Goal: Information Seeking & Learning: Learn about a topic

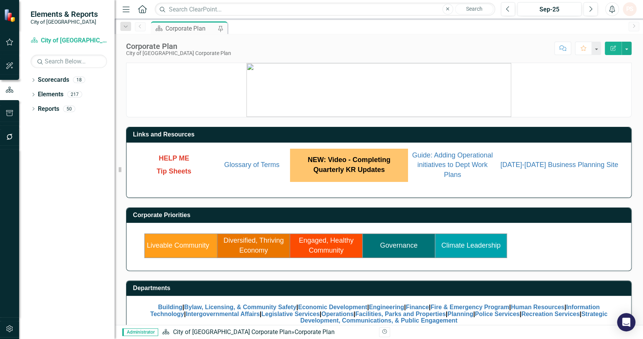
click at [331, 249] on link "Engaged, Healthy Community" at bounding box center [326, 245] width 55 height 18
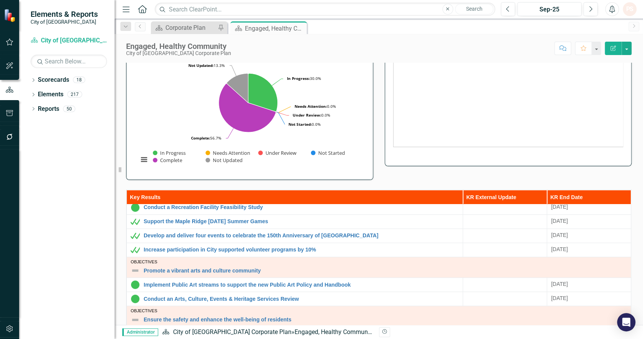
scroll to position [93, 0]
click at [173, 29] on div "Corporate Plan" at bounding box center [190, 28] width 50 height 10
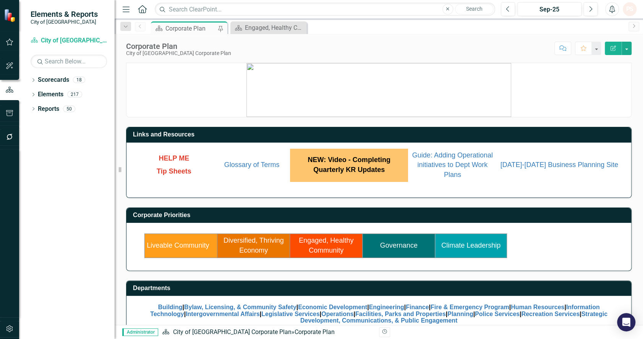
scroll to position [18, 0]
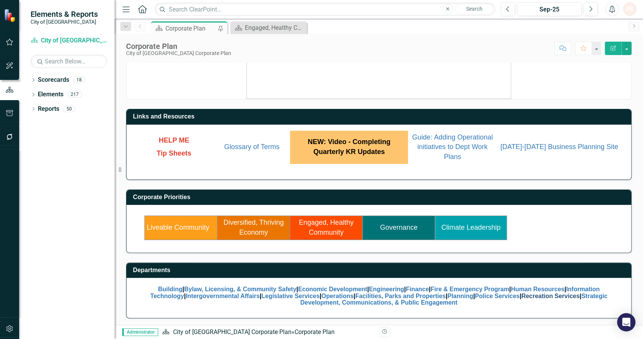
click at [572, 293] on link "Recreation Services" at bounding box center [550, 295] width 58 height 6
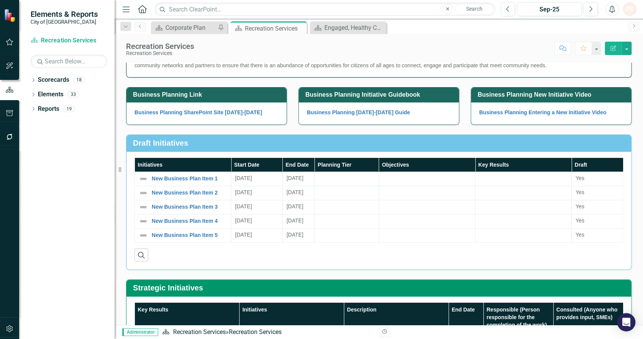
scroll to position [142, 0]
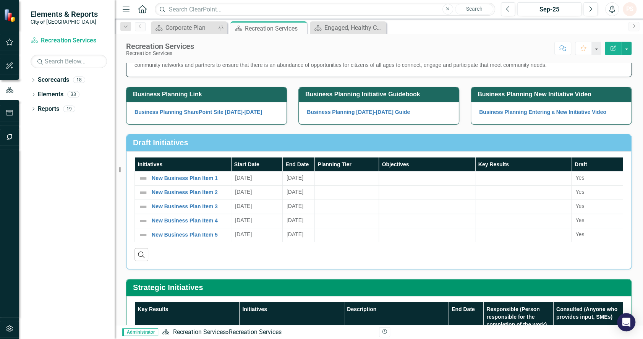
click at [239, 135] on div "Draft Initiatives" at bounding box center [378, 142] width 504 height 17
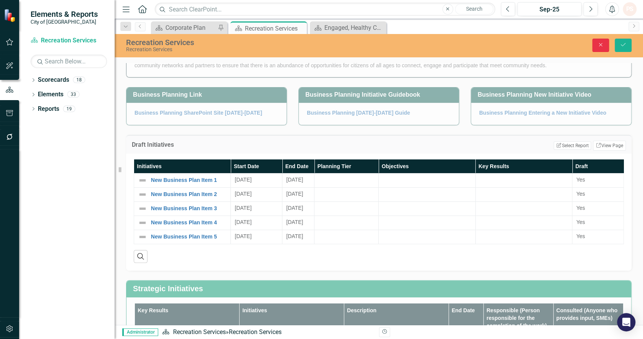
click at [603, 41] on button "Close" at bounding box center [600, 45] width 17 height 13
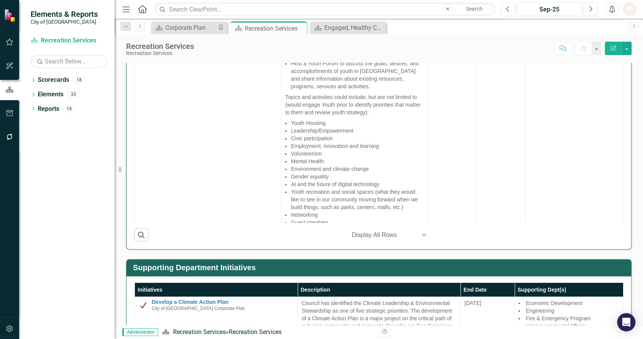
scroll to position [303, 0]
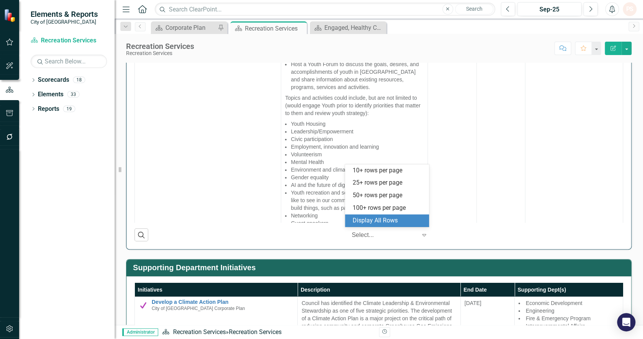
click at [376, 234] on div at bounding box center [384, 234] width 65 height 10
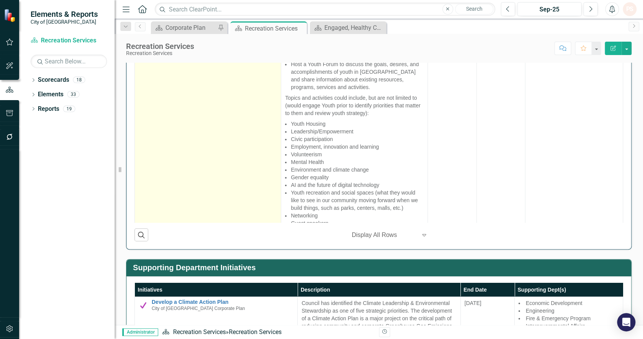
click at [197, 105] on td "Host Youth Summit Link Map View Link Map Edit Edit Initiative Link Open Element" at bounding box center [208, 102] width 146 height 292
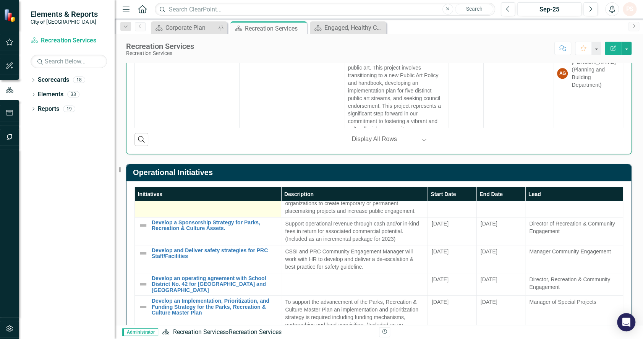
scroll to position [27, 0]
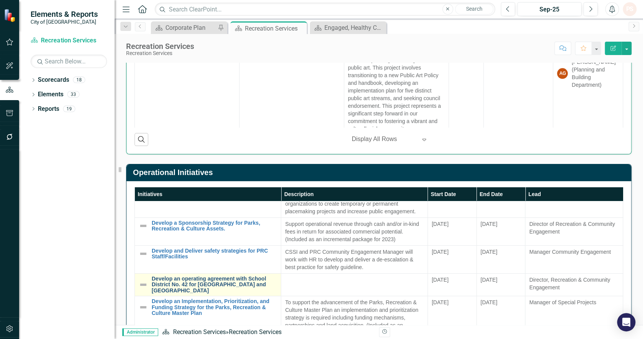
click at [200, 282] on link "Develop an operating agreement with School District No. 42 for [GEOGRAPHIC_DATA…" at bounding box center [214, 285] width 125 height 18
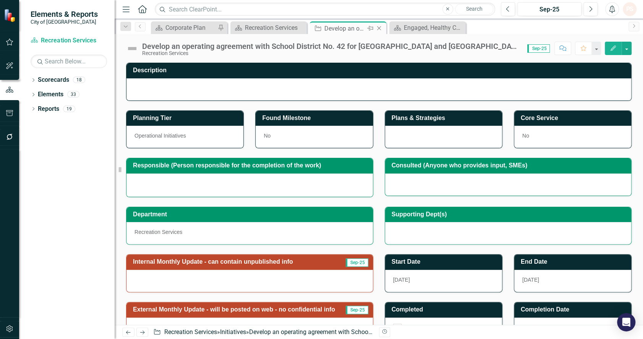
click at [377, 28] on icon "Close" at bounding box center [379, 28] width 8 height 6
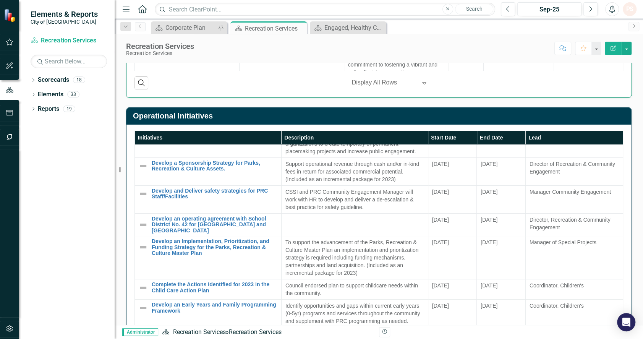
scroll to position [46, 0]
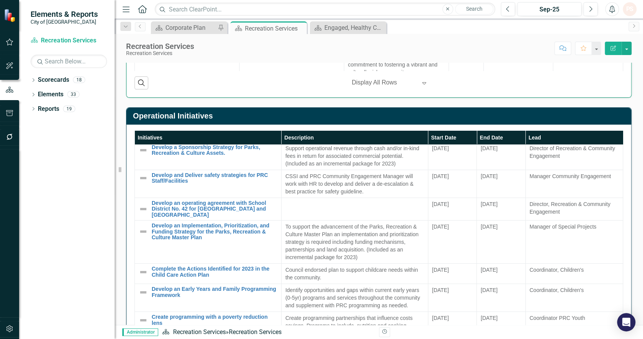
click at [327, 112] on h3 "Operational Initiatives" at bounding box center [380, 115] width 494 height 8
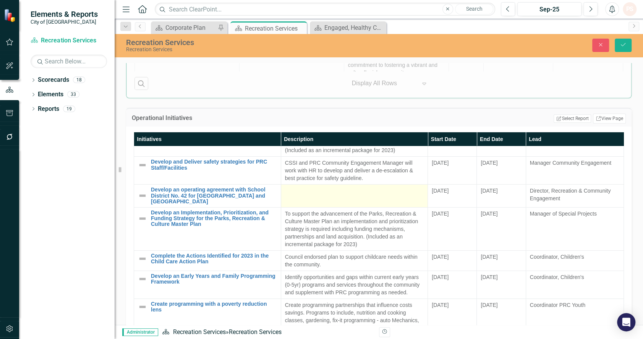
scroll to position [59, 0]
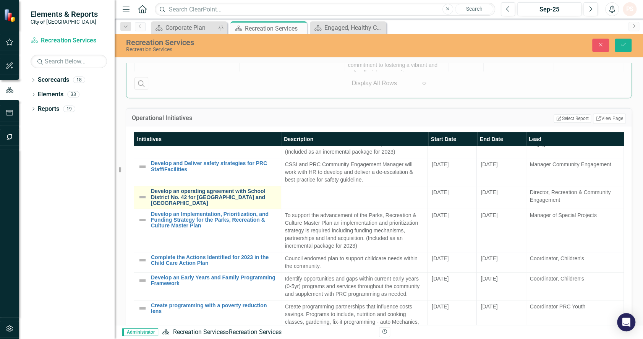
drag, startPoint x: 308, startPoint y: 196, endPoint x: 168, endPoint y: 198, distance: 140.9
click at [168, 198] on link "Develop an operating agreement with School District No. 42 for [GEOGRAPHIC_DATA…" at bounding box center [214, 197] width 126 height 18
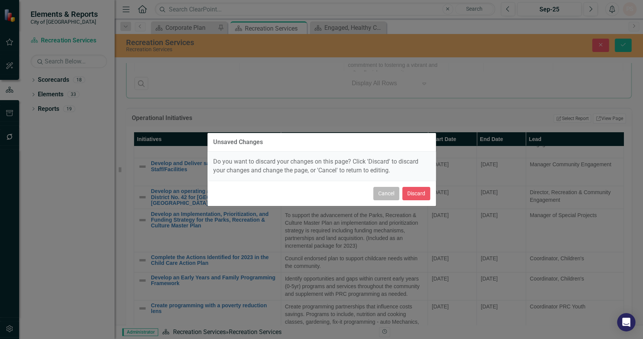
click at [386, 198] on button "Cancel" at bounding box center [386, 193] width 26 height 13
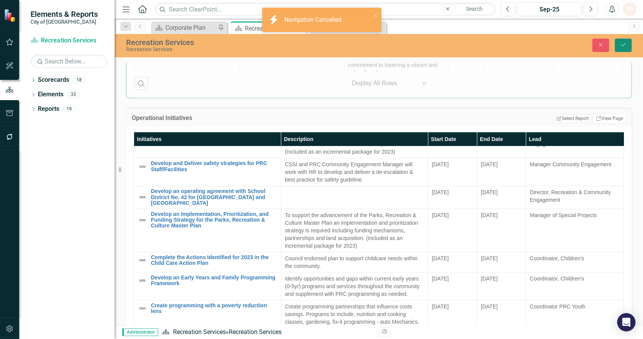
click at [618, 42] on button "Save" at bounding box center [622, 45] width 17 height 13
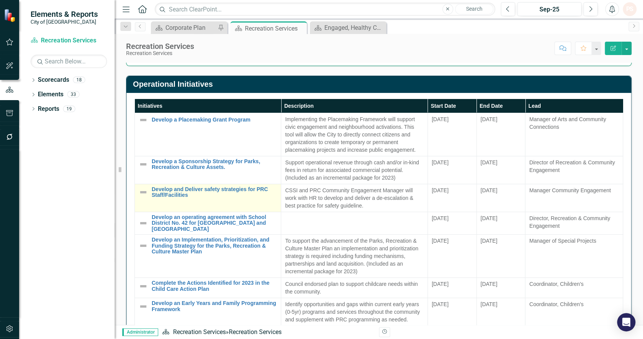
scroll to position [662, 0]
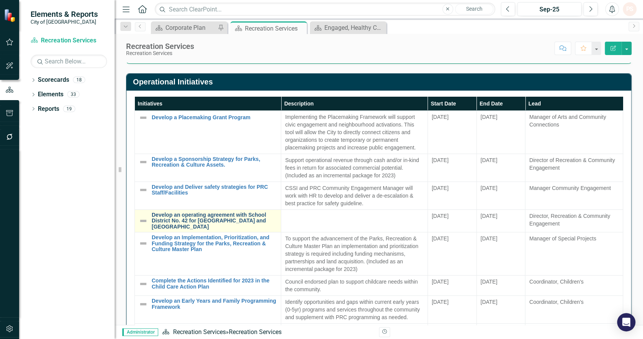
click at [177, 226] on link "Develop an operating agreement with School District No. 42 for [GEOGRAPHIC_DATA…" at bounding box center [214, 221] width 125 height 18
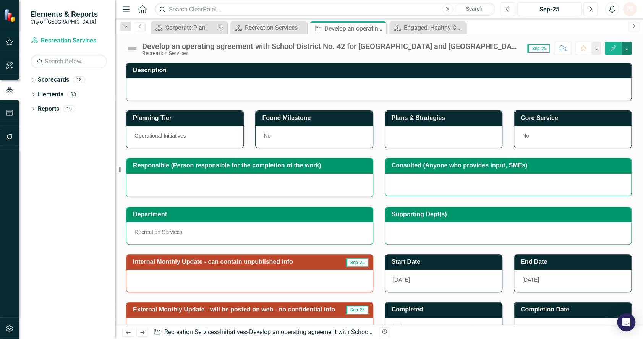
click at [628, 50] on button "button" at bounding box center [626, 48] width 10 height 13
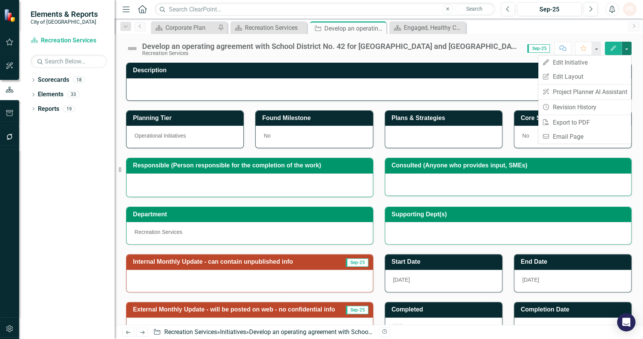
click at [628, 50] on button "button" at bounding box center [626, 48] width 10 height 13
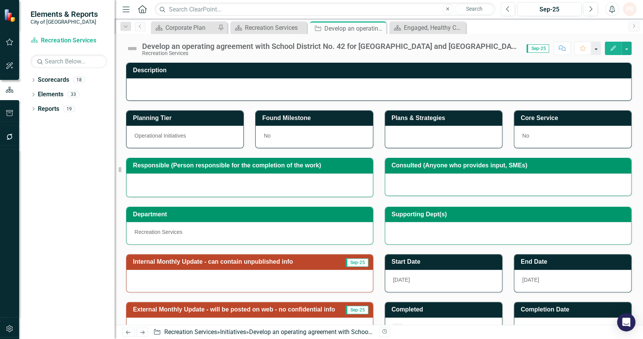
click at [599, 47] on button "button" at bounding box center [596, 48] width 10 height 13
click at [361, 47] on div "Develop an operating agreement with School District No. 42 for [GEOGRAPHIC_DATA…" at bounding box center [330, 46] width 377 height 8
click at [133, 46] on img at bounding box center [132, 48] width 12 height 12
click at [136, 50] on img at bounding box center [132, 48] width 12 height 12
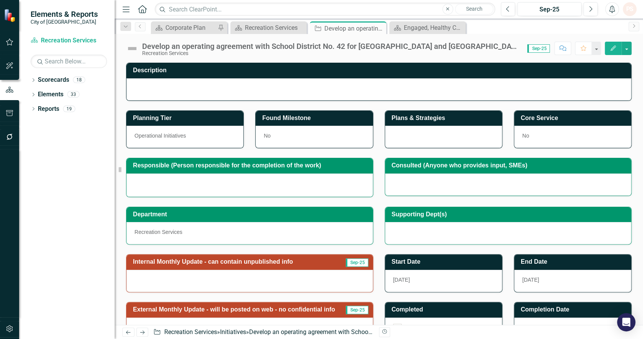
click at [136, 50] on img at bounding box center [132, 48] width 12 height 12
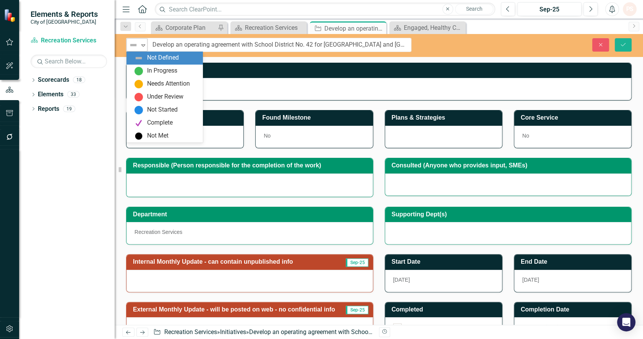
click at [144, 47] on icon "Expand" at bounding box center [143, 45] width 8 height 6
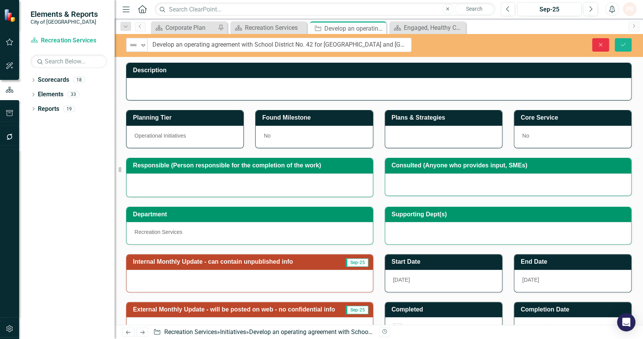
click at [601, 43] on icon "button" at bounding box center [600, 44] width 3 height 3
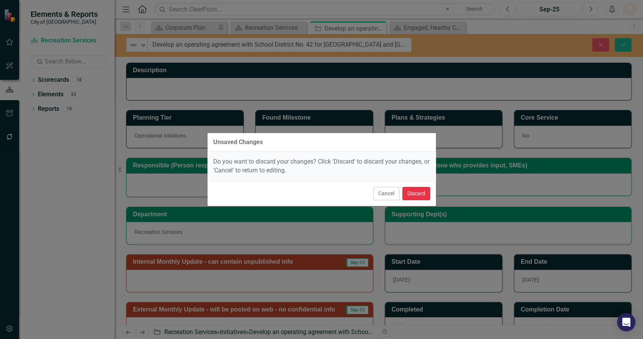
click at [413, 191] on button "Discard" at bounding box center [416, 193] width 28 height 13
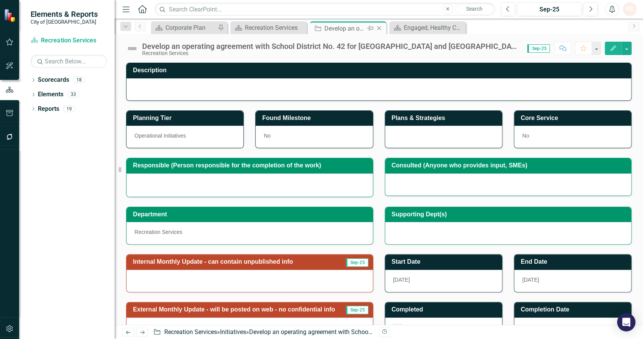
click at [381, 28] on icon "Close" at bounding box center [379, 28] width 8 height 6
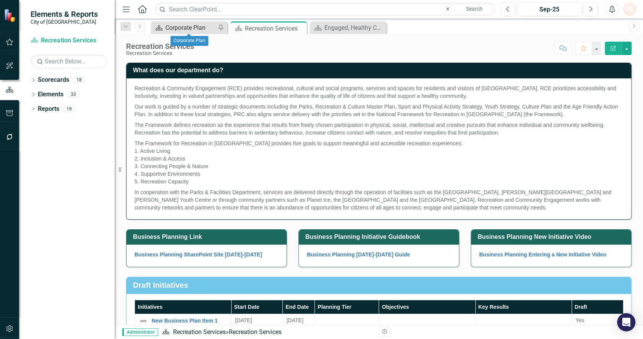
click at [179, 29] on div "Corporate Plan" at bounding box center [190, 28] width 50 height 10
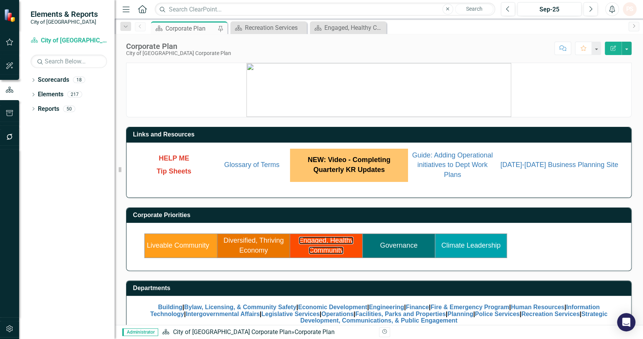
click at [322, 243] on link "Engaged, Healthy Community" at bounding box center [326, 245] width 55 height 18
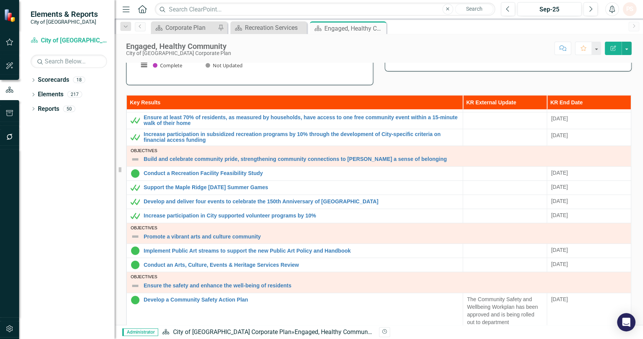
scroll to position [32, 0]
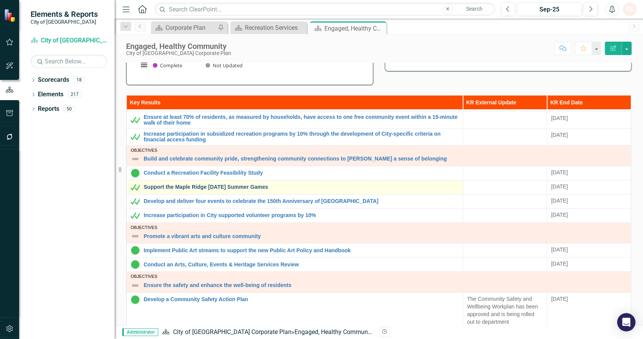
click at [247, 187] on link "Support the Maple Ridge [DATE] Summer Games" at bounding box center [301, 187] width 315 height 6
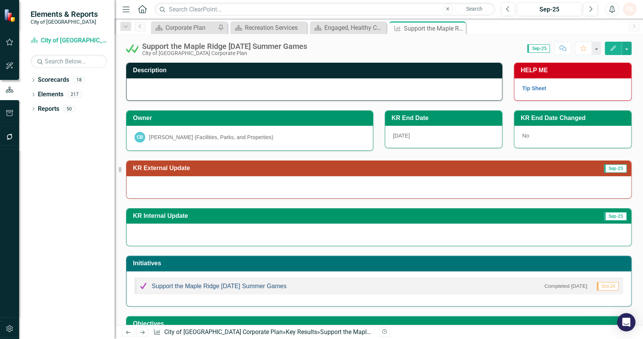
click at [235, 287] on link "Support the Maple Ridge [DATE] Summer Games" at bounding box center [219, 286] width 135 height 6
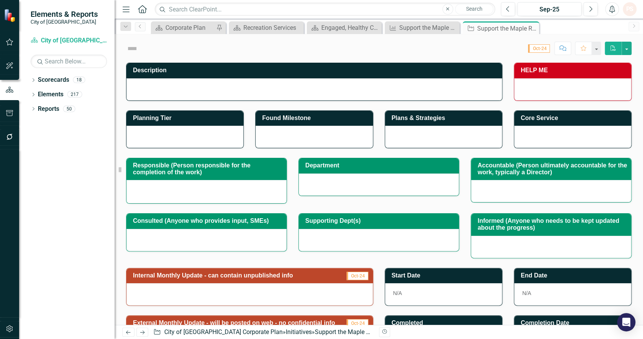
checkbox input "true"
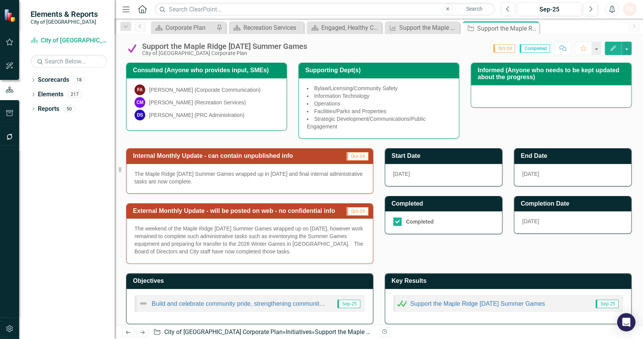
scroll to position [152, 0]
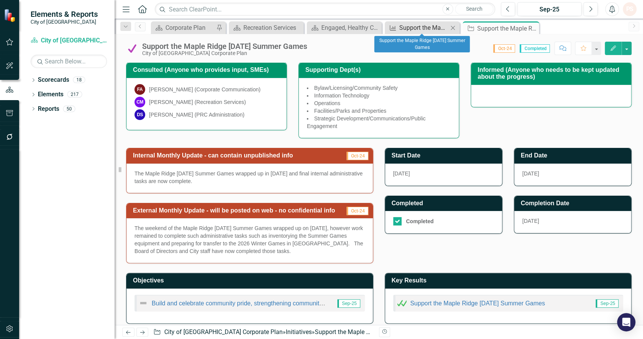
click at [413, 28] on div "Support the Maple Ridge [DATE] Summer Games" at bounding box center [423, 28] width 49 height 10
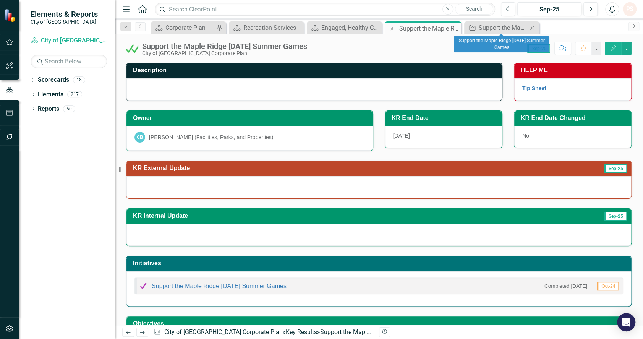
click at [531, 29] on icon "Close" at bounding box center [532, 28] width 8 height 6
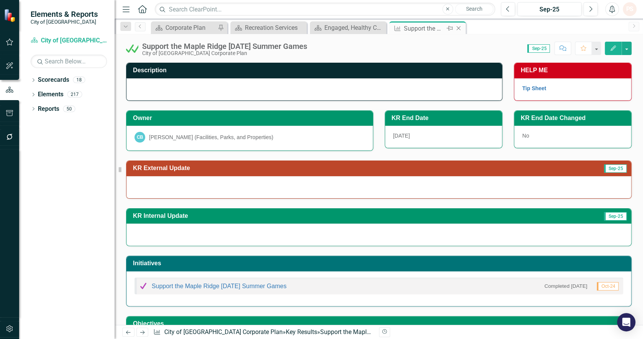
click at [457, 26] on icon "Close" at bounding box center [458, 28] width 8 height 6
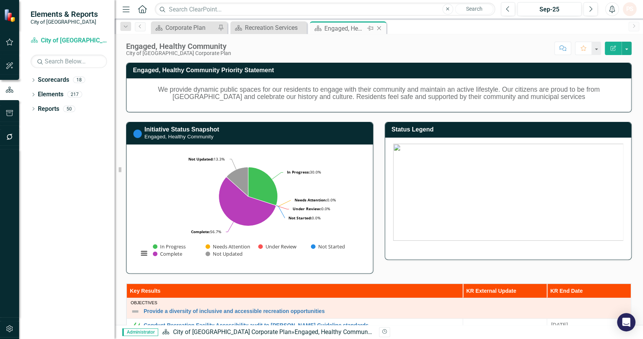
click at [378, 27] on icon at bounding box center [379, 28] width 4 height 4
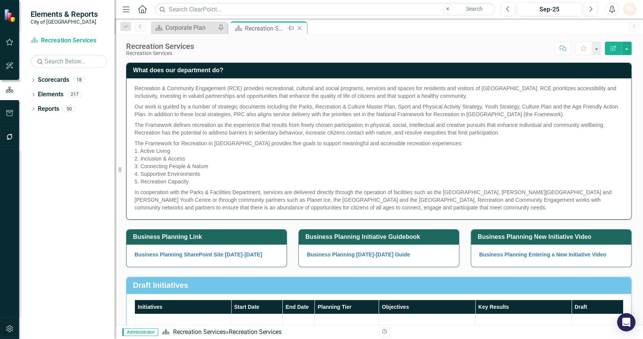
click at [299, 31] on icon "Close" at bounding box center [300, 28] width 8 height 6
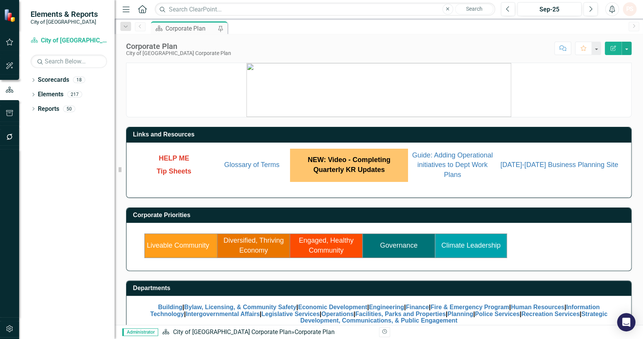
scroll to position [18, 0]
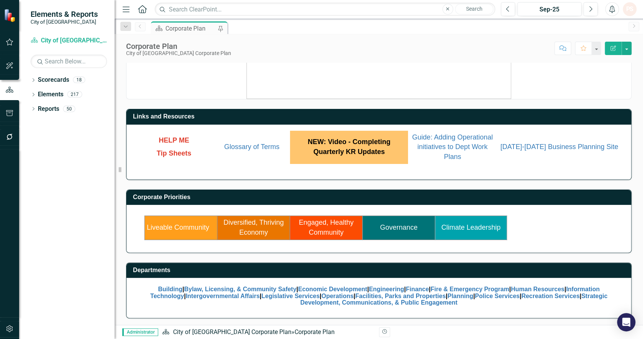
click at [331, 222] on link "Engaged, Healthy Community" at bounding box center [326, 227] width 55 height 18
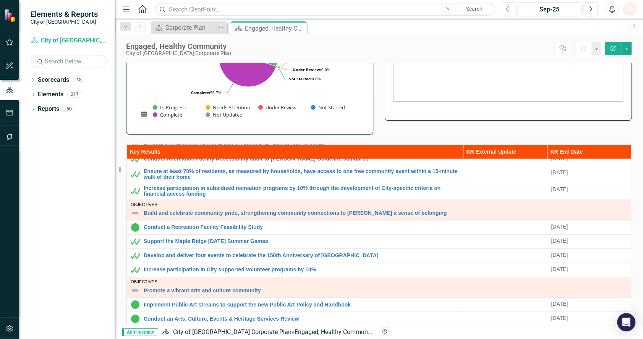
scroll to position [12, 0]
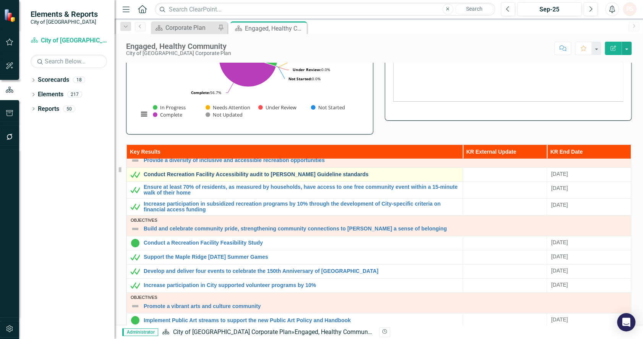
click at [275, 171] on link "Conduct Recreation Facility Accessibility audit to [PERSON_NAME] Guideline stan…" at bounding box center [301, 174] width 315 height 6
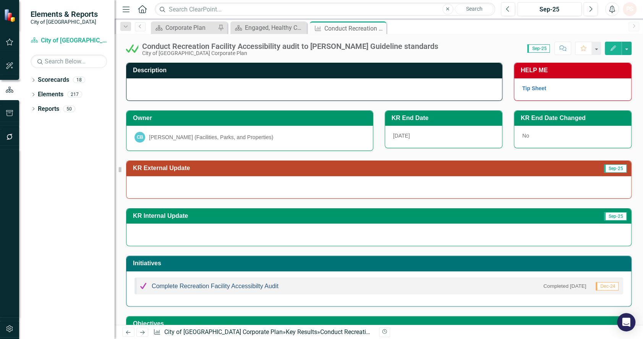
click at [200, 286] on link "Complete Recreation Facility Accessibilty Audit" at bounding box center [215, 286] width 127 height 6
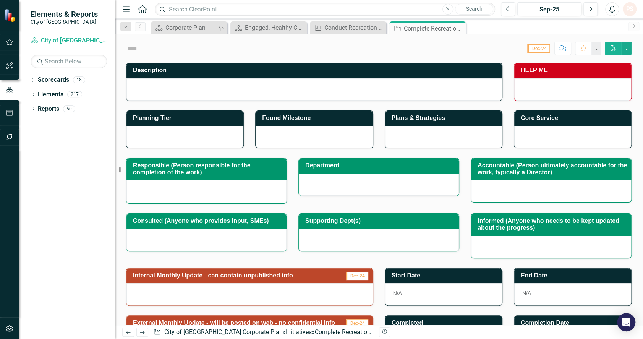
checkbox input "true"
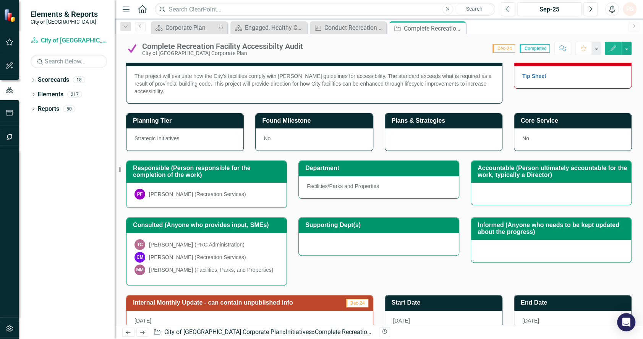
scroll to position [12, 0]
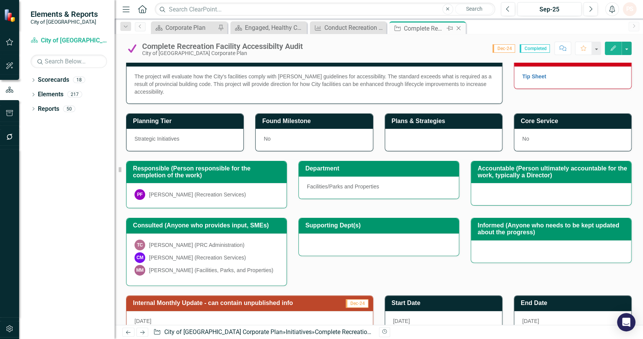
click at [458, 28] on icon at bounding box center [458, 28] width 4 height 4
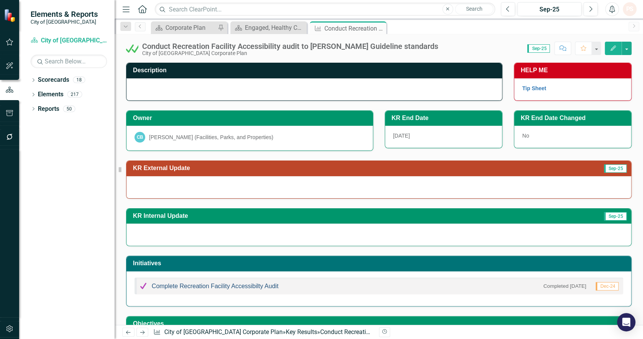
click at [218, 284] on link "Complete Recreation Facility Accessibilty Audit" at bounding box center [215, 286] width 127 height 6
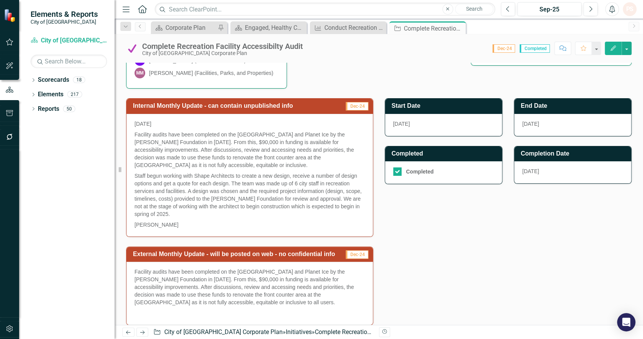
scroll to position [275, 0]
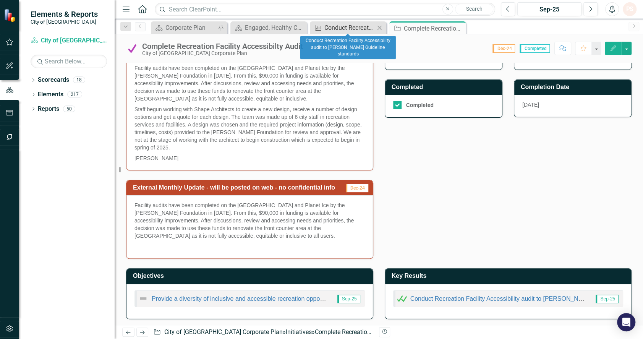
click at [352, 25] on div "Conduct Recreation Facility Accessibility audit to [PERSON_NAME] Guideline stan…" at bounding box center [349, 28] width 50 height 10
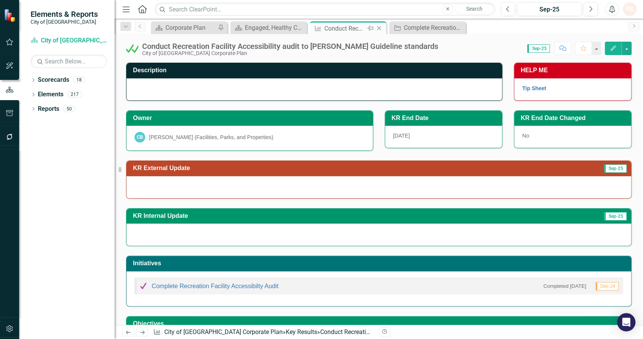
click at [381, 31] on icon "Close" at bounding box center [379, 28] width 8 height 6
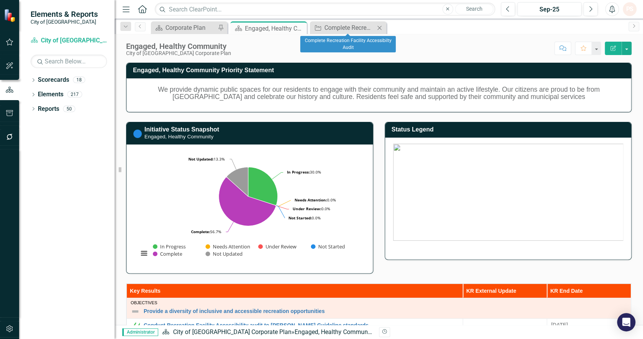
click at [380, 26] on icon at bounding box center [379, 28] width 4 height 4
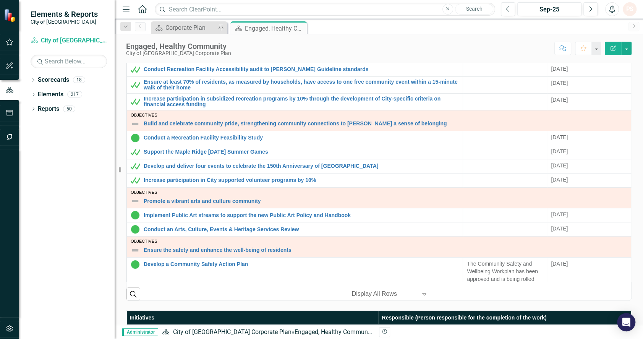
scroll to position [256, 0]
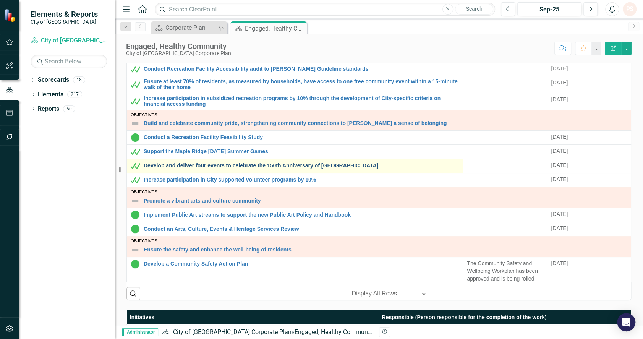
click at [266, 165] on link "Develop and deliver four events to celebrate the 150th Anniversary of [GEOGRAPH…" at bounding box center [301, 166] width 315 height 6
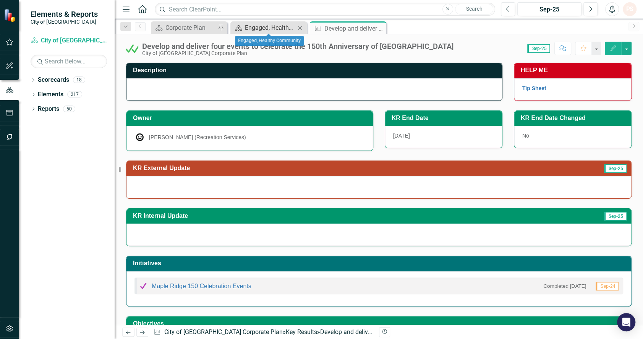
click at [273, 31] on div "Engaged, Healthy Community" at bounding box center [270, 28] width 50 height 10
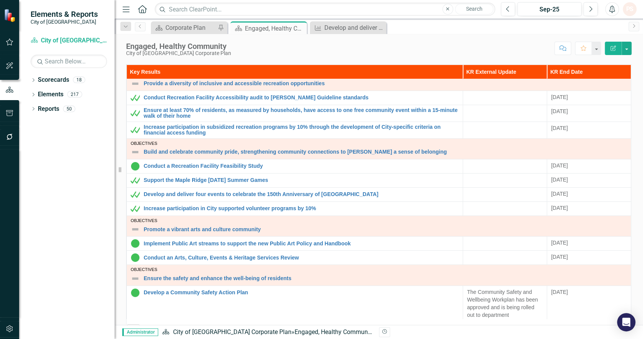
scroll to position [8, 0]
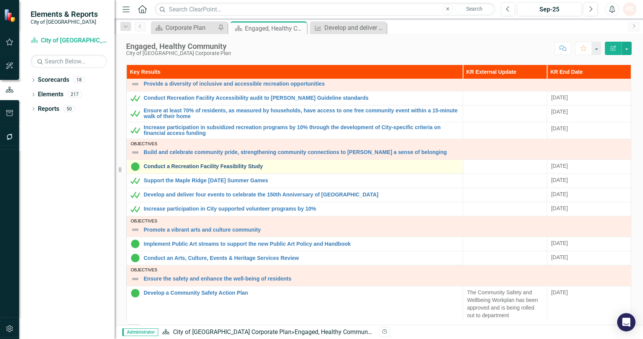
click at [252, 166] on link "Conduct a Recreation Facility Feasibility Study" at bounding box center [301, 166] width 315 height 6
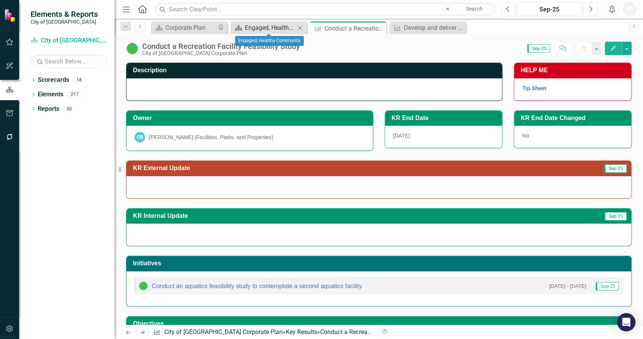
click at [274, 26] on div "Engaged, Healthy Community" at bounding box center [270, 28] width 50 height 10
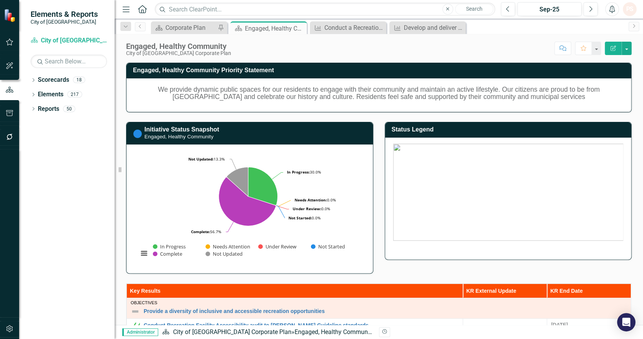
click at [339, 34] on div "Engaged, Healthy Community City of [GEOGRAPHIC_DATA] Corporate Plan Score: N/A …" at bounding box center [379, 45] width 528 height 23
click at [339, 27] on div "Conduct a Recreation Facility Feasibility Study" at bounding box center [349, 28] width 50 height 10
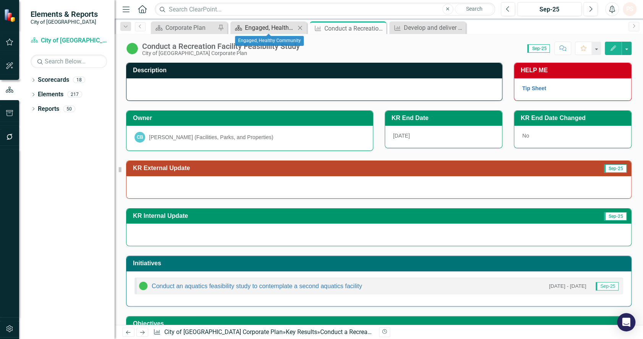
click at [275, 26] on div "Engaged, Healthy Community" at bounding box center [270, 28] width 50 height 10
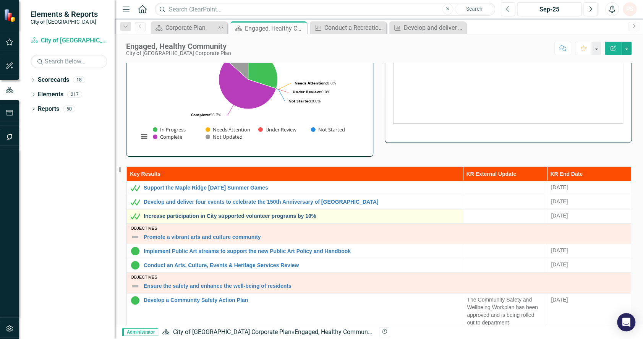
scroll to position [103, 0]
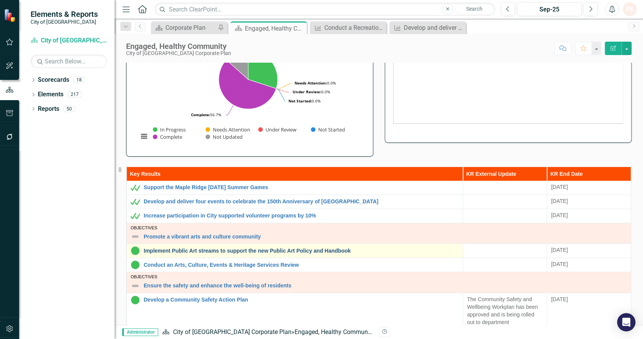
click at [249, 248] on link "Implement Public Art streams to support the new Public Art Policy and Handbook" at bounding box center [301, 251] width 315 height 6
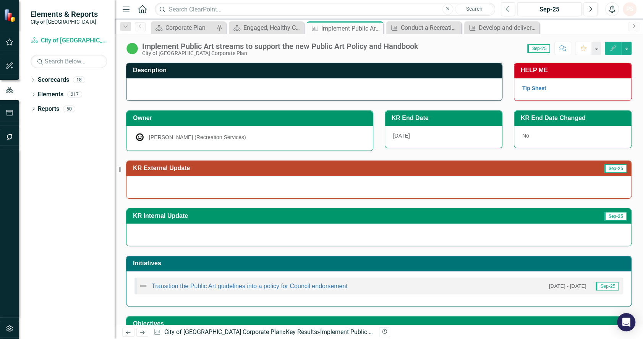
click at [300, 132] on div "[PERSON_NAME] (Recreation Services)" at bounding box center [249, 137] width 230 height 11
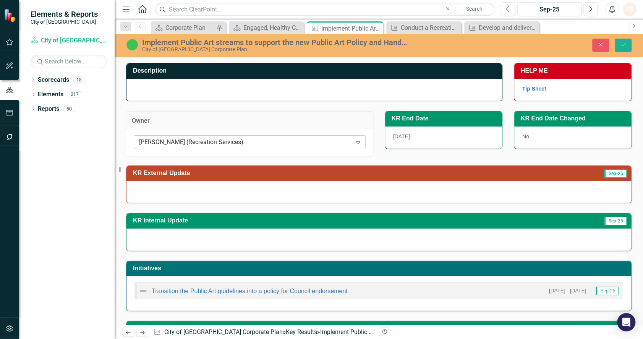
click at [300, 143] on div "[PERSON_NAME] (Recreation Services)" at bounding box center [245, 141] width 213 height 9
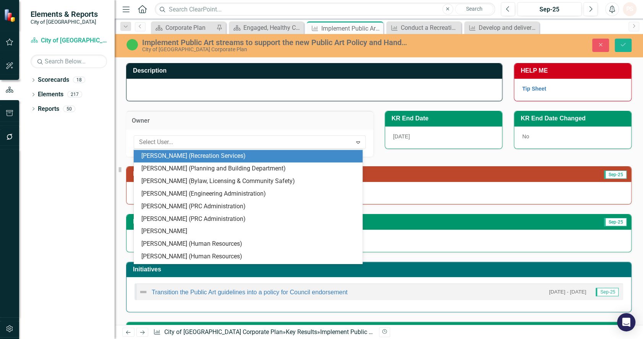
scroll to position [660, 0]
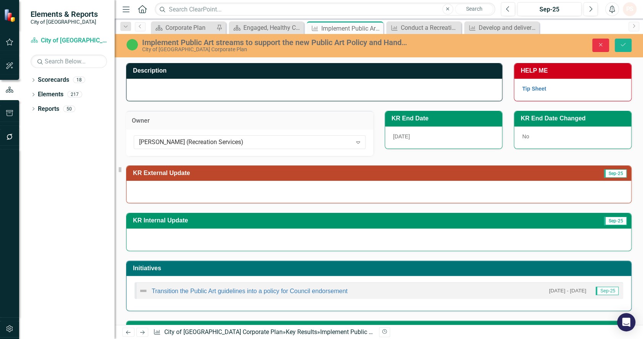
click at [599, 39] on button "Close" at bounding box center [600, 45] width 17 height 13
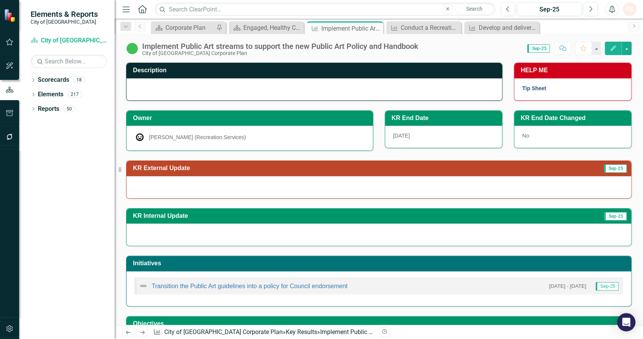
click at [533, 86] on link "Tip Sheet" at bounding box center [534, 88] width 24 height 6
click at [170, 23] on div "Corporate Plan" at bounding box center [189, 28] width 49 height 10
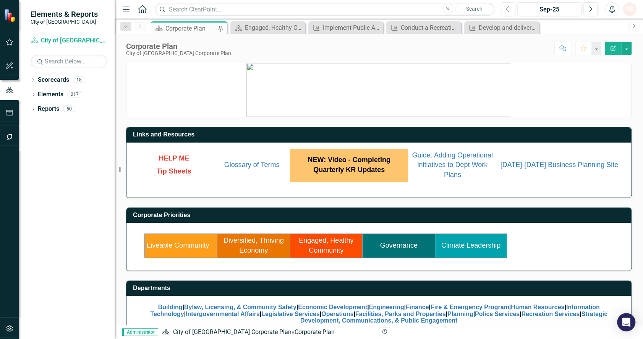
click at [321, 251] on link "Engaged, Healthy Community" at bounding box center [326, 245] width 55 height 18
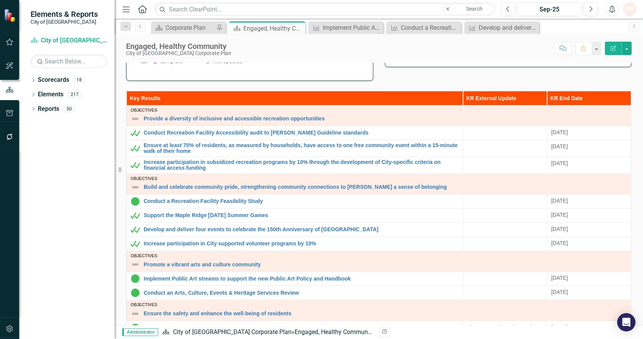
scroll to position [193, 0]
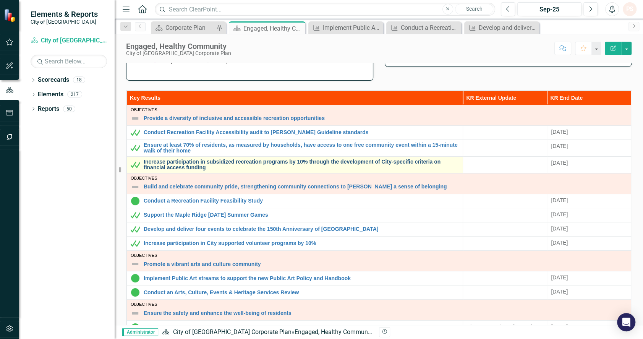
click at [185, 160] on link "Increase participation in subsidized recreation programs by 10% through the dev…" at bounding box center [301, 165] width 315 height 12
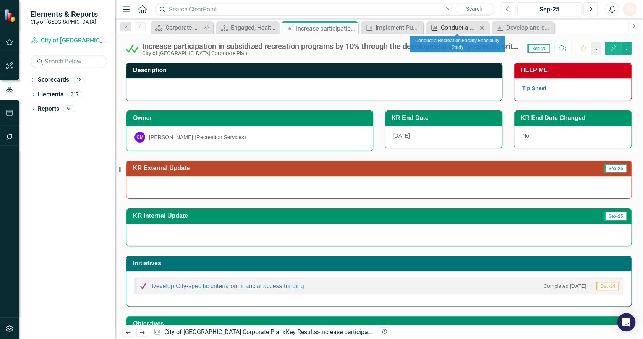
click at [461, 25] on div "Conduct a Recreation Facility Feasibility Study" at bounding box center [459, 28] width 36 height 10
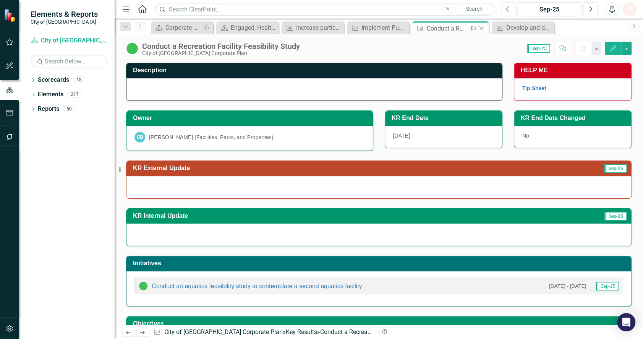
click at [481, 27] on icon "Close" at bounding box center [481, 28] width 8 height 6
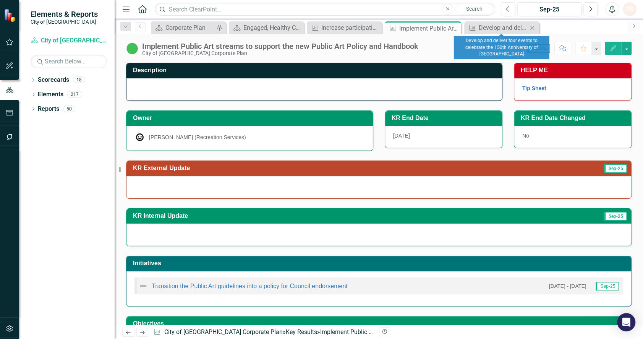
click at [533, 25] on icon "Close" at bounding box center [532, 28] width 8 height 6
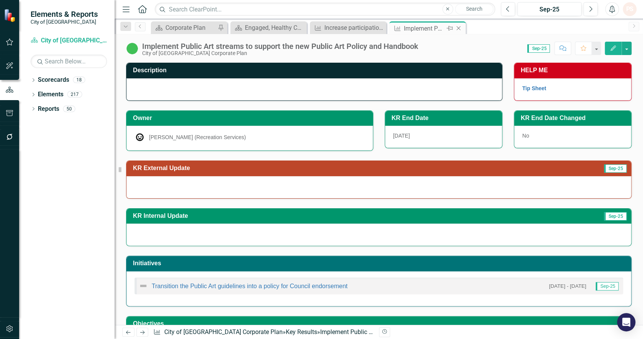
click at [458, 28] on icon at bounding box center [458, 28] width 4 height 4
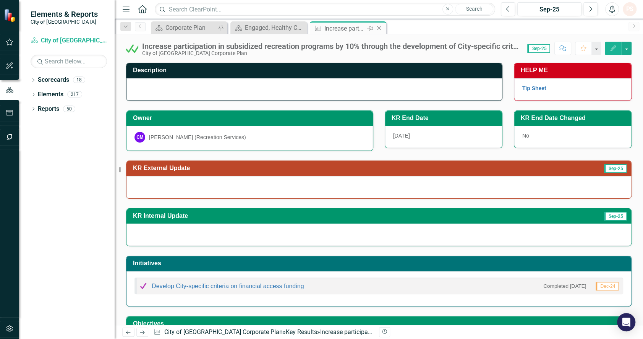
click at [377, 28] on icon "Close" at bounding box center [379, 28] width 8 height 6
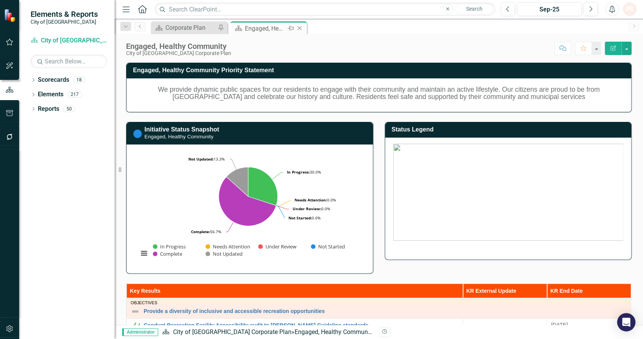
click at [301, 25] on icon "Close" at bounding box center [300, 28] width 8 height 6
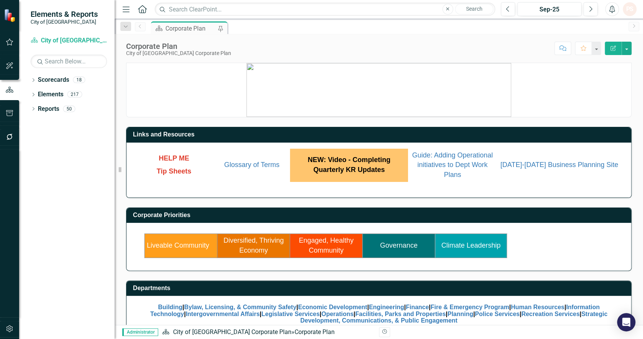
click at [237, 96] on p at bounding box center [378, 90] width 504 height 54
click at [454, 164] on span "Guide: Adding Operational initiatives to Dept Work Plans" at bounding box center [452, 164] width 81 height 27
